Goal: Task Accomplishment & Management: Complete application form

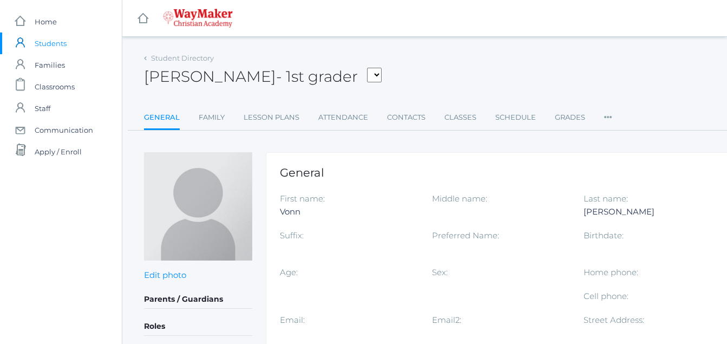
scroll to position [182, 0]
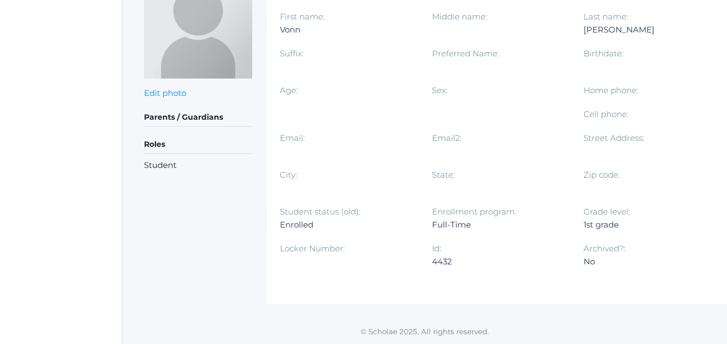
click at [657, 91] on div "Home phone:" at bounding box center [659, 96] width 152 height 24
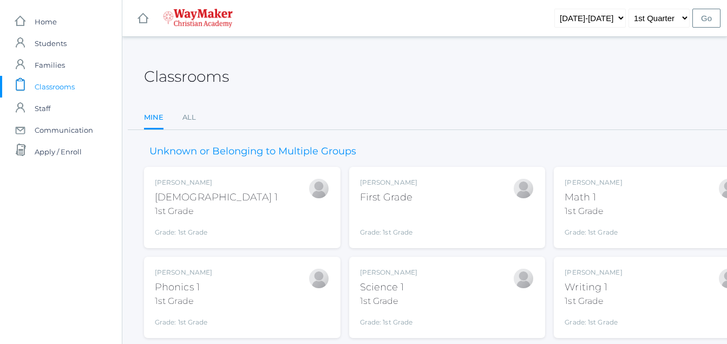
click at [398, 192] on div "First Grade" at bounding box center [388, 197] width 57 height 15
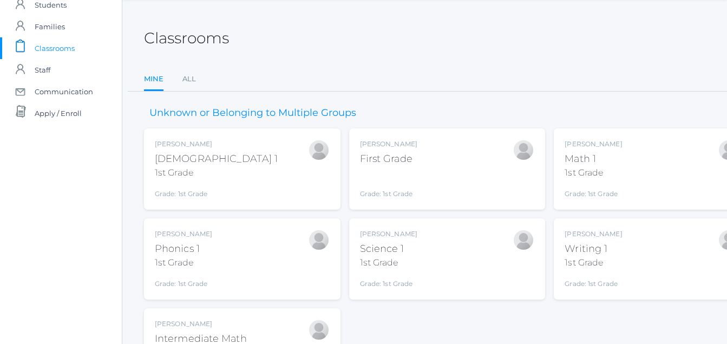
scroll to position [123, 0]
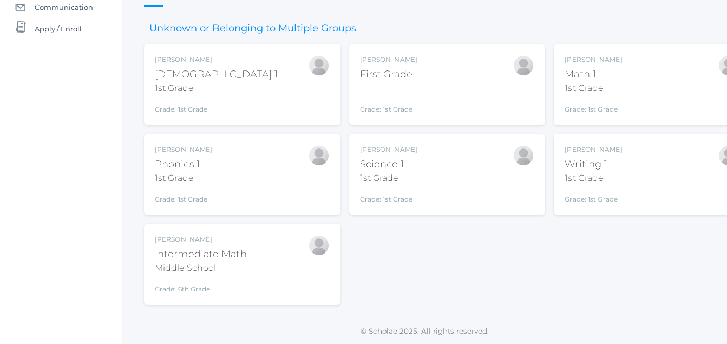
click at [212, 266] on div "Middle School" at bounding box center [201, 267] width 92 height 13
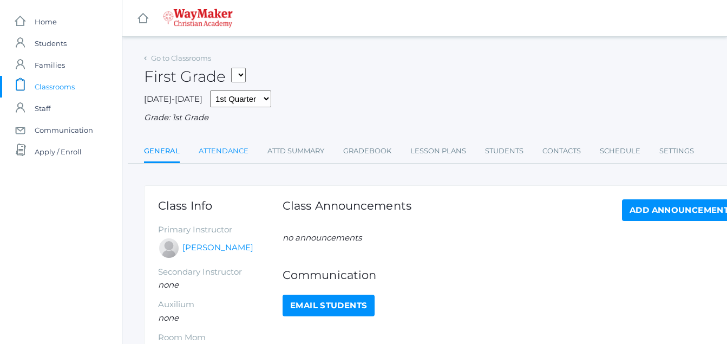
click at [225, 153] on link "Attendance" at bounding box center [224, 151] width 50 height 22
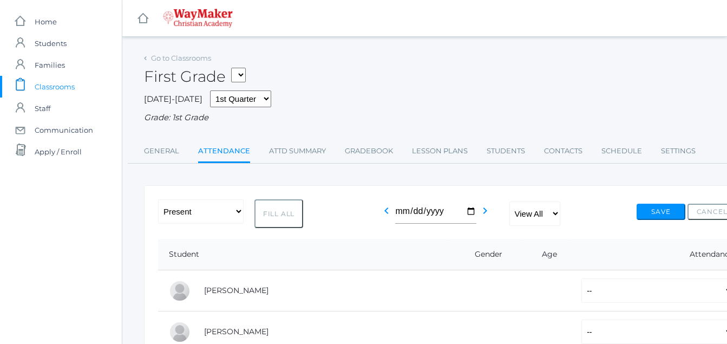
drag, startPoint x: 285, startPoint y: 213, endPoint x: 279, endPoint y: 207, distance: 8.8
click at [282, 213] on button "Fill All" at bounding box center [278, 213] width 49 height 29
select select "P"
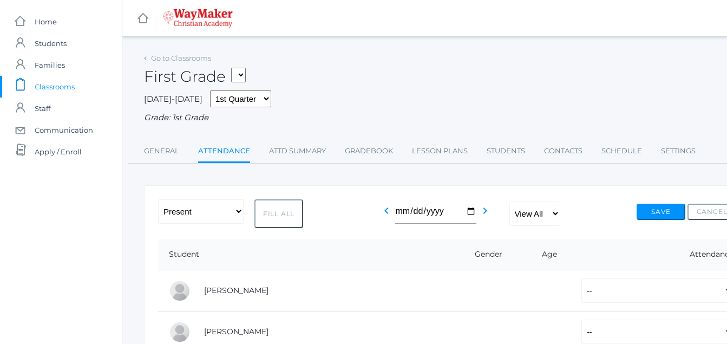
select select "P"
click at [183, 205] on select "-- Present Tardy Excused Tardy Unexcused Absent Excused Absent Unexcused" at bounding box center [200, 211] width 85 height 24
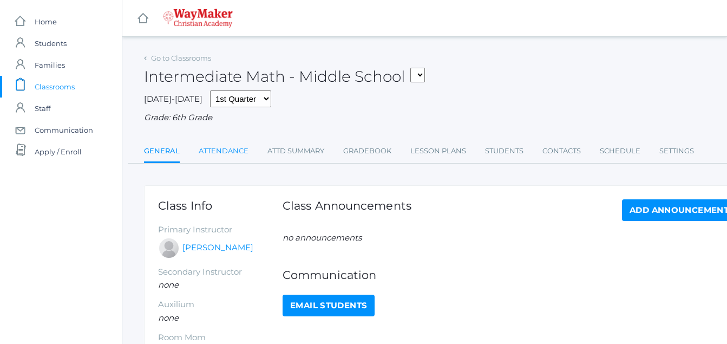
click at [230, 150] on link "Attendance" at bounding box center [224, 151] width 50 height 22
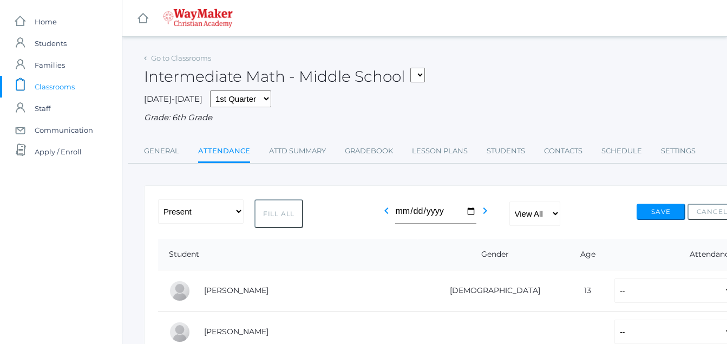
click at [281, 215] on button "Fill All" at bounding box center [278, 213] width 49 height 29
select select "P"
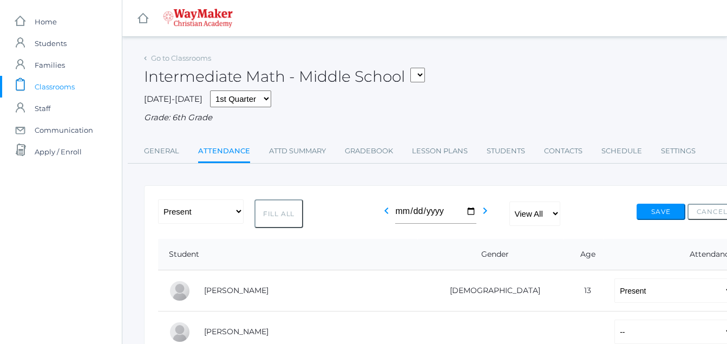
select select "P"
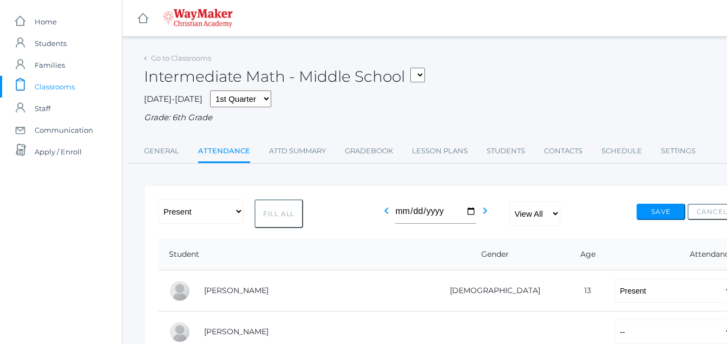
select select "P"
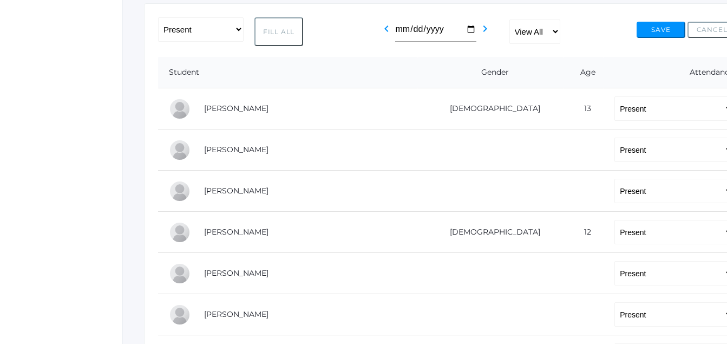
scroll to position [174, 0]
